Goal: Transaction & Acquisition: Purchase product/service

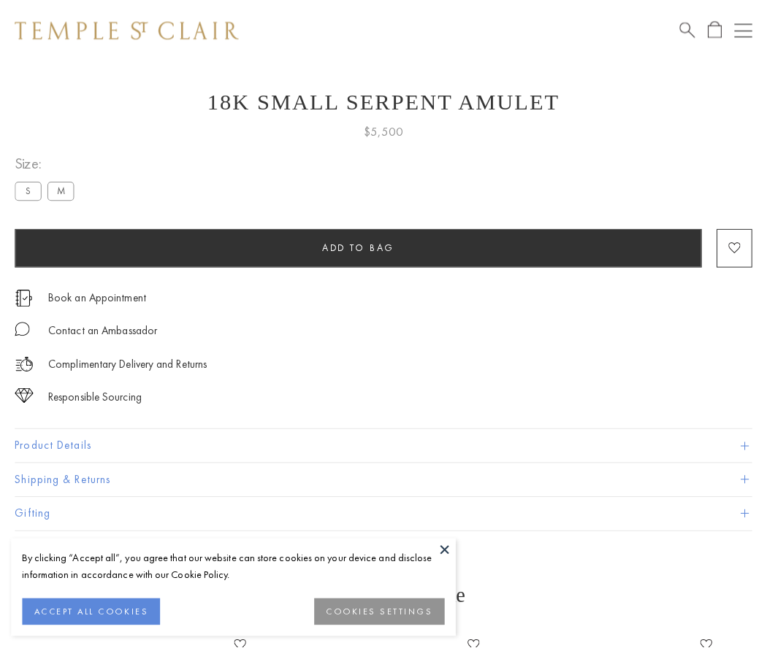
scroll to position [31, 0]
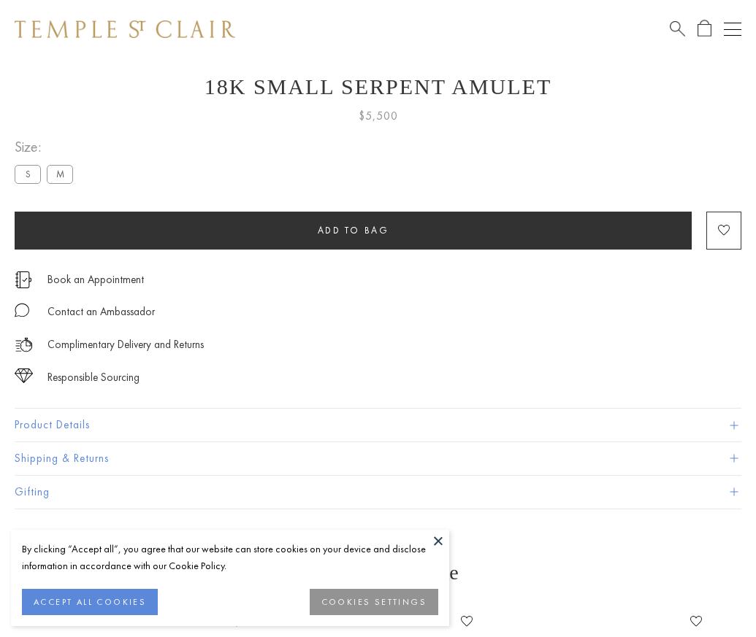
click at [353, 230] on span "Add to bag" at bounding box center [354, 230] width 72 height 12
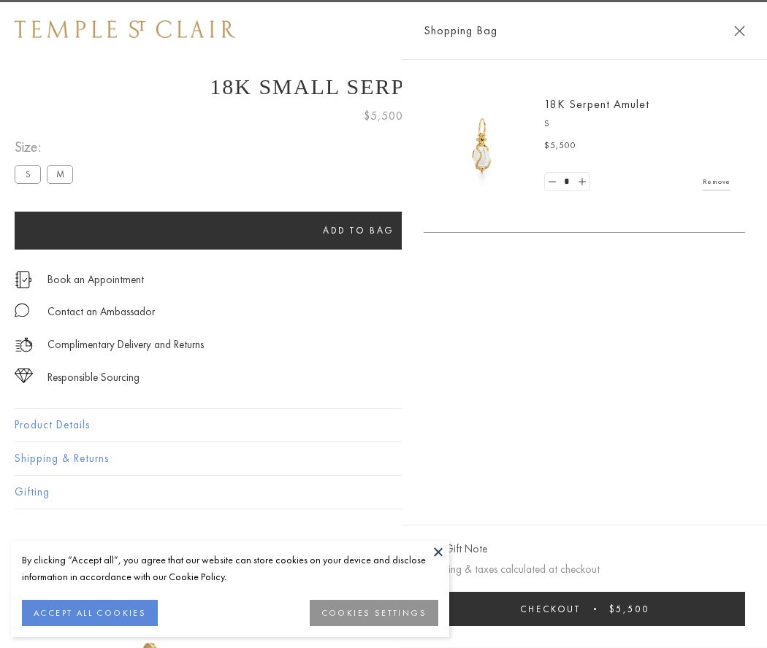
click at [581, 609] on span "Checkout" at bounding box center [550, 609] width 61 height 12
